Goal: Navigation & Orientation: Go to known website

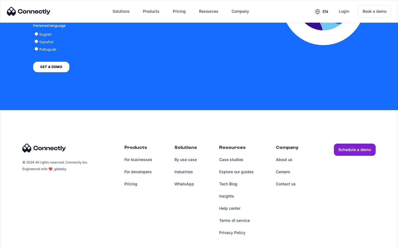
scroll to position [1125, 0]
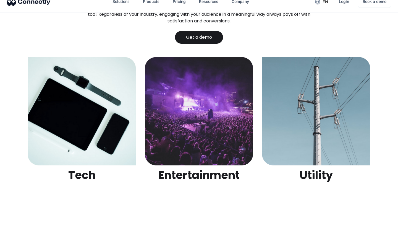
scroll to position [1745, 0]
